Goal: Task Accomplishment & Management: Manage account settings

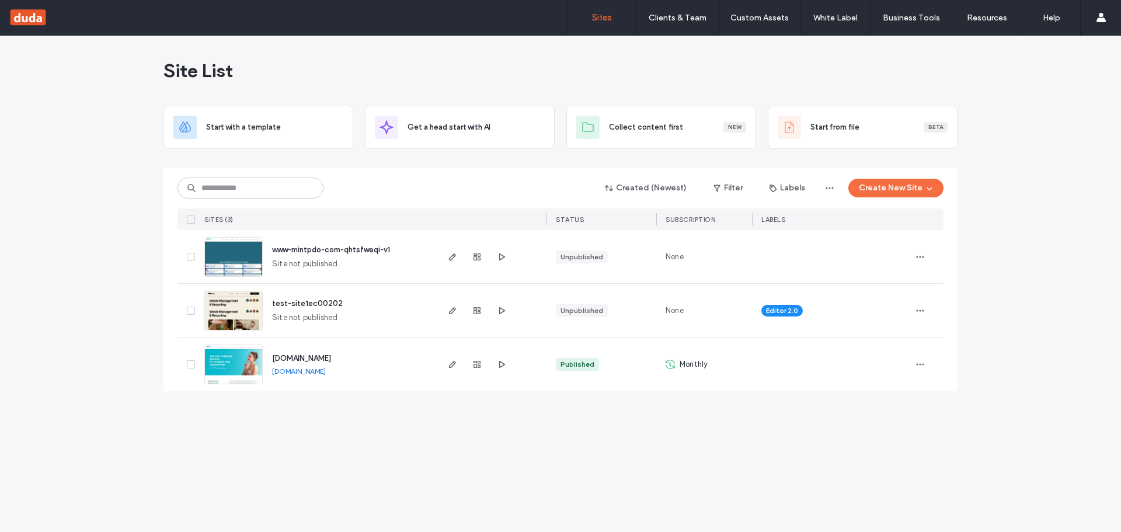
click at [380, 376] on div "[DOMAIN_NAME] [DOMAIN_NAME]" at bounding box center [349, 365] width 173 height 54
click at [316, 355] on span "[DOMAIN_NAME]" at bounding box center [301, 358] width 59 height 9
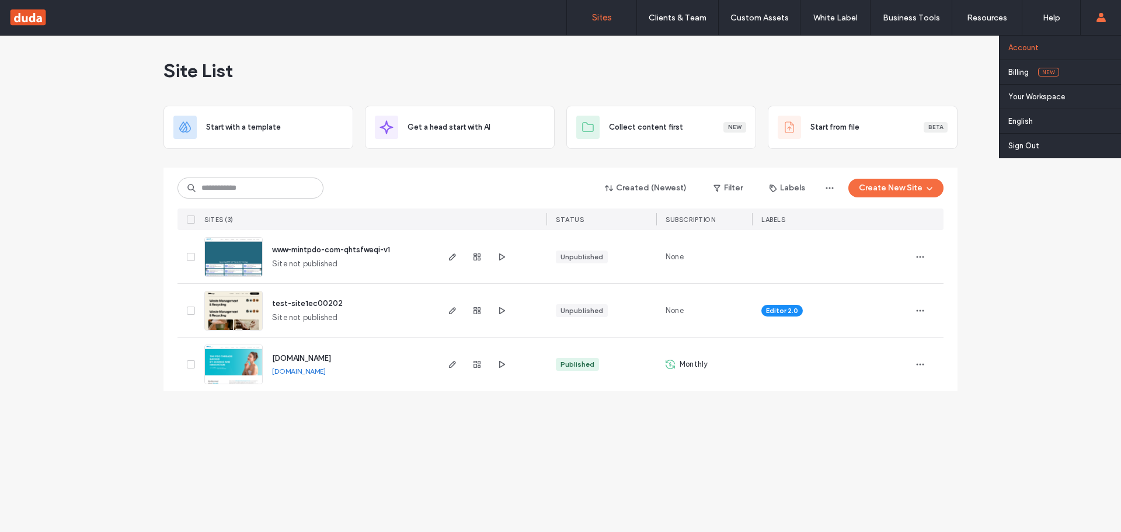
click at [1029, 50] on label "Account" at bounding box center [1024, 47] width 30 height 9
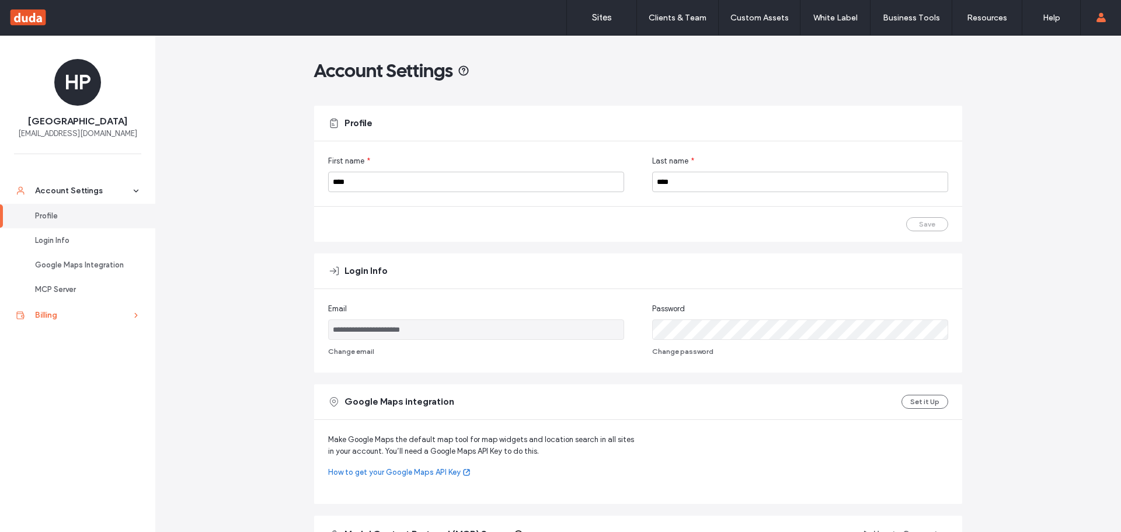
click at [37, 322] on link "Billing" at bounding box center [77, 315] width 155 height 26
click at [58, 242] on div "Login Info" at bounding box center [83, 241] width 96 height 12
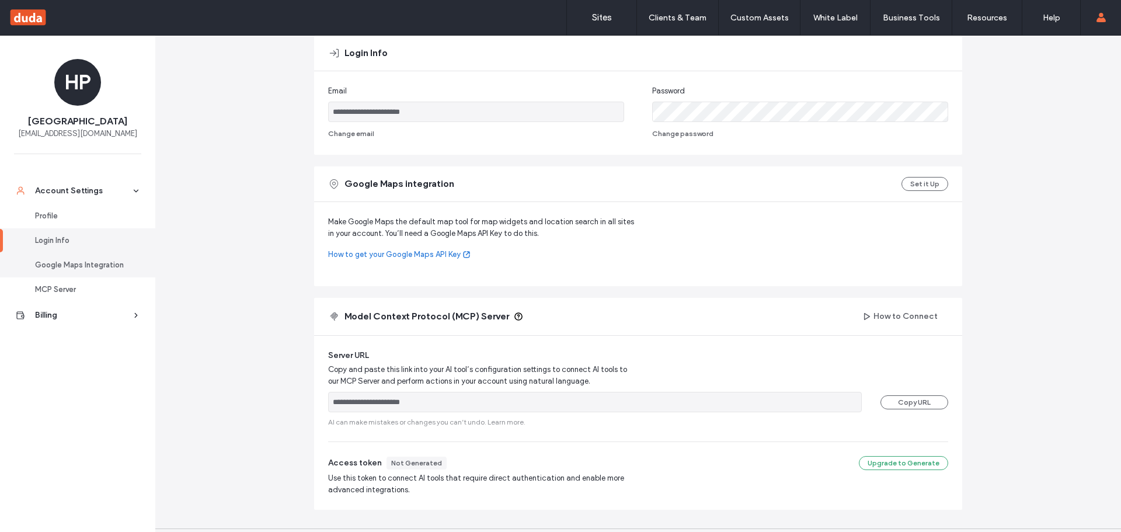
click at [60, 264] on div "Google Maps Integration" at bounding box center [83, 265] width 96 height 12
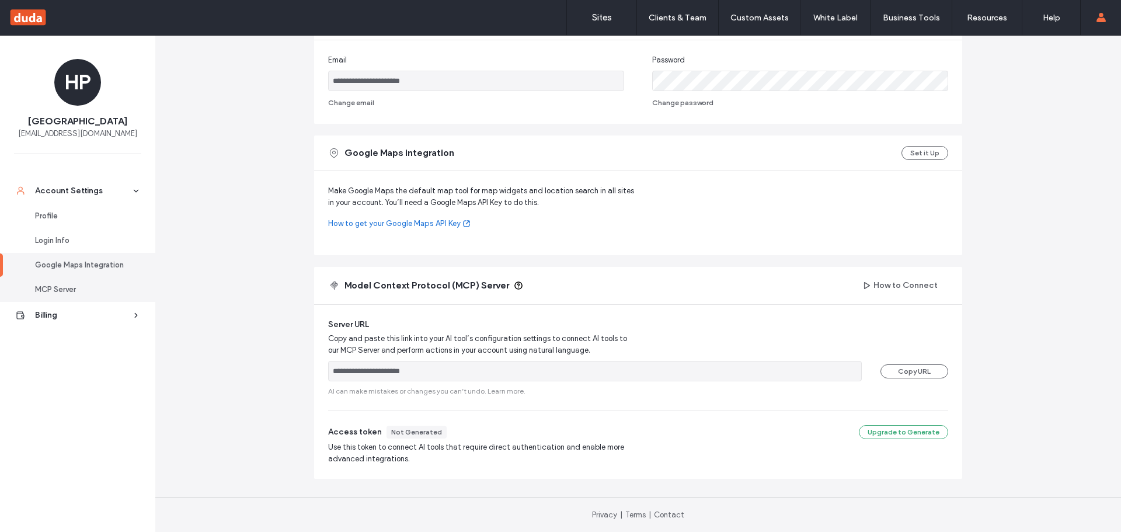
click at [67, 298] on link "MCP Server" at bounding box center [77, 289] width 155 height 25
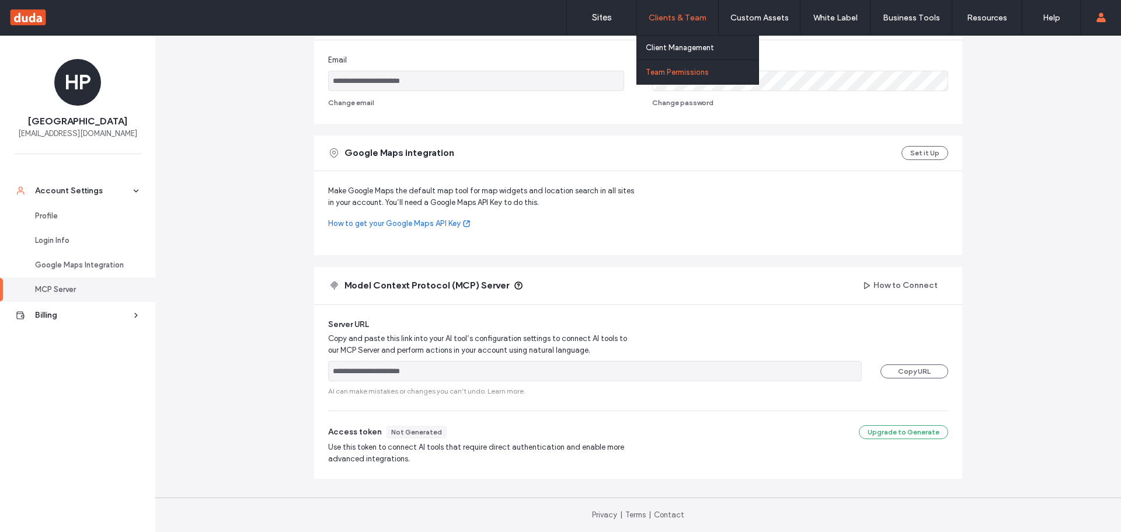
click at [669, 76] on label "Team Permissions" at bounding box center [677, 72] width 63 height 9
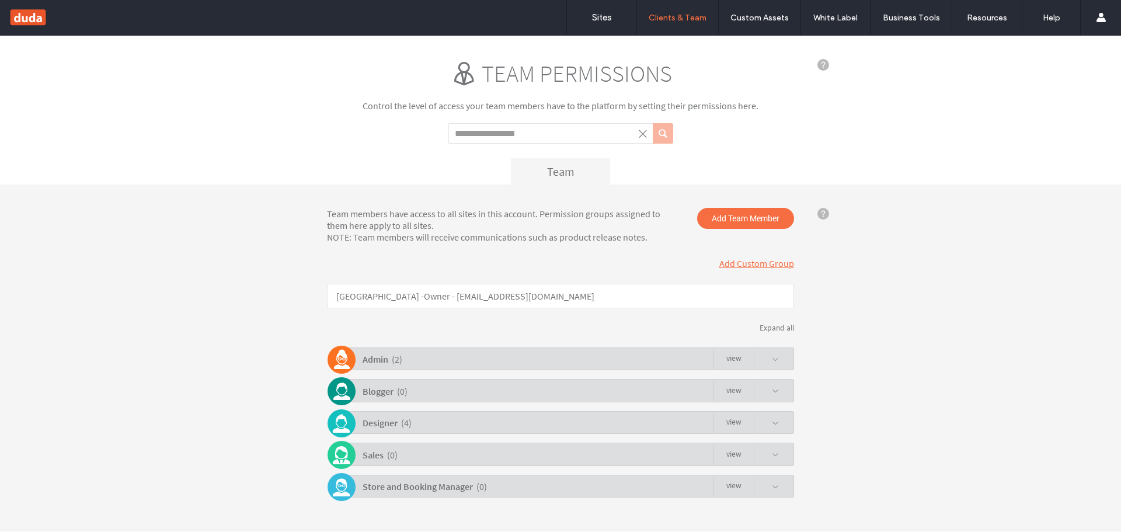
click at [782, 356] on div "Admin ( 2 ) view" at bounding box center [563, 358] width 461 height 23
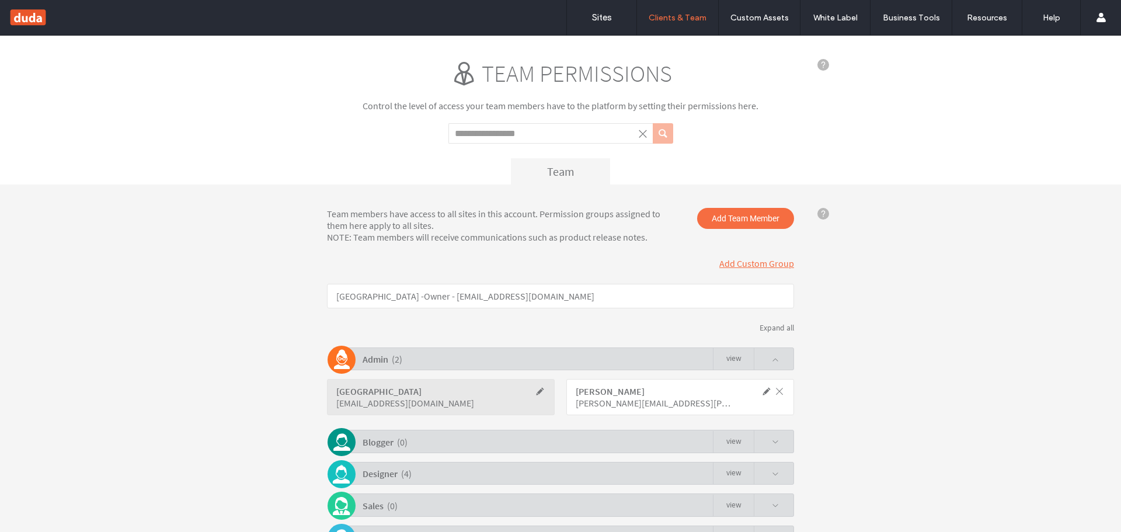
click at [778, 388] on span at bounding box center [779, 391] width 11 height 11
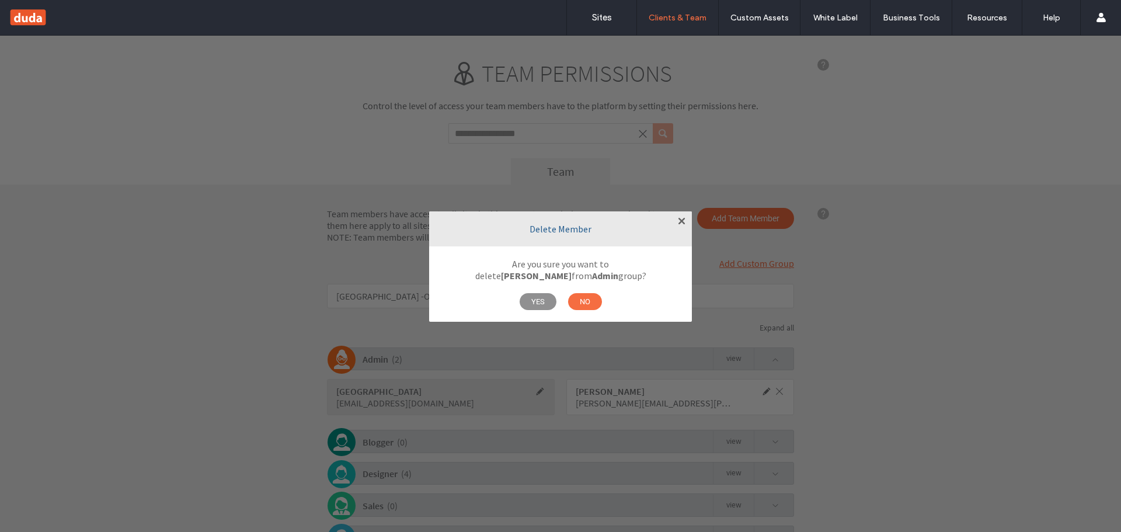
click at [534, 304] on span "YES" at bounding box center [538, 301] width 37 height 17
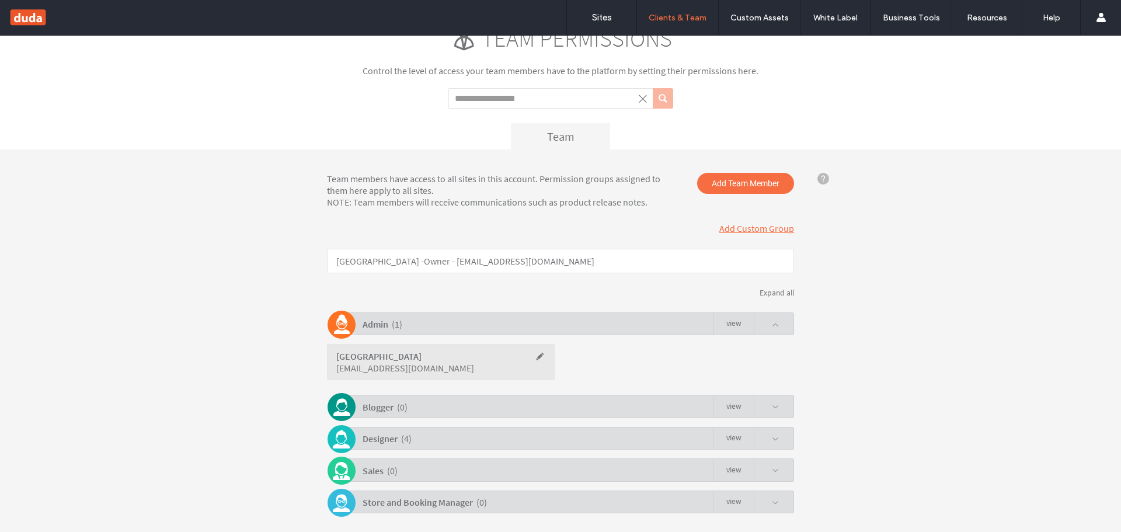
scroll to position [72, 0]
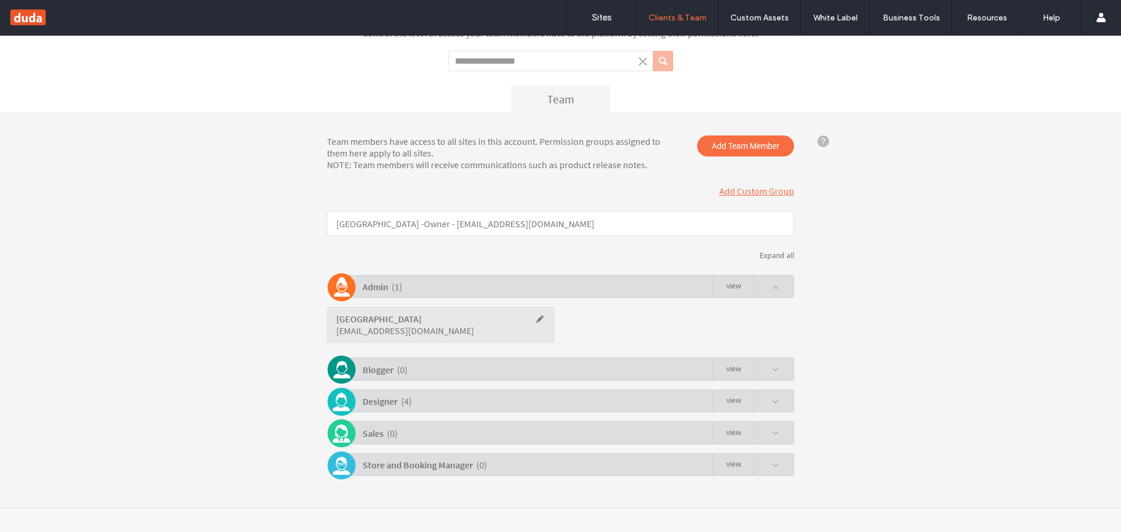
click at [421, 404] on div "Designer ( 4 ) view" at bounding box center [563, 401] width 461 height 23
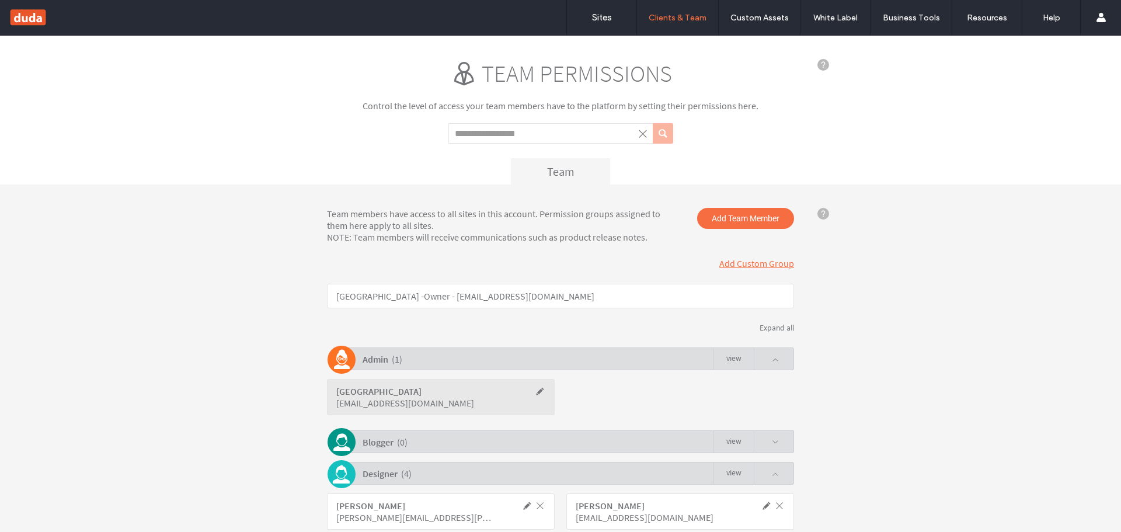
scroll to position [165, 0]
